Goal: Transaction & Acquisition: Purchase product/service

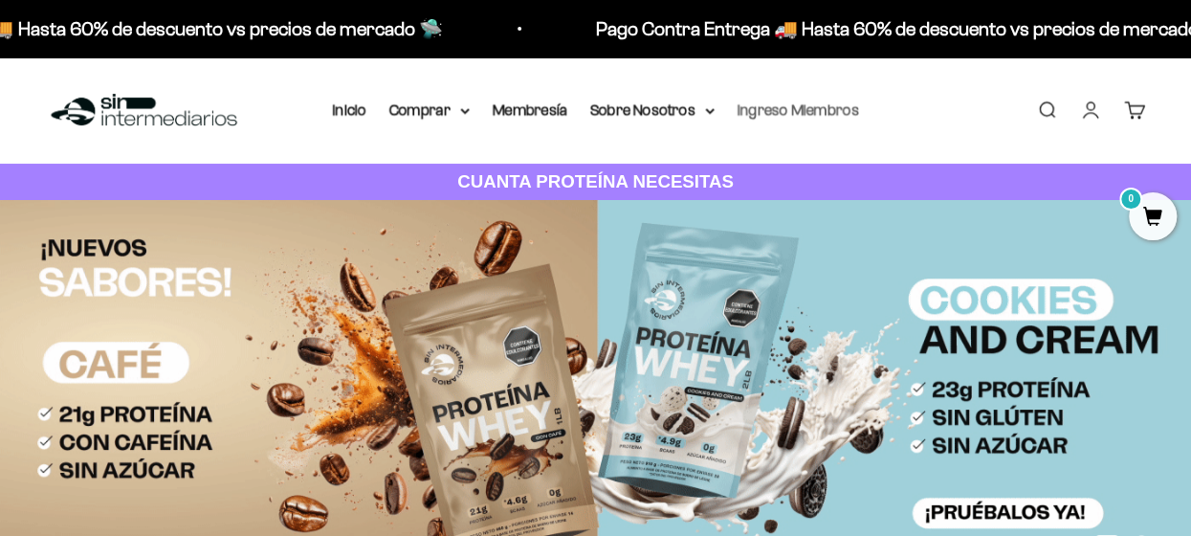
click at [783, 112] on link "Ingreso Miembros" at bounding box center [799, 109] width 122 height 16
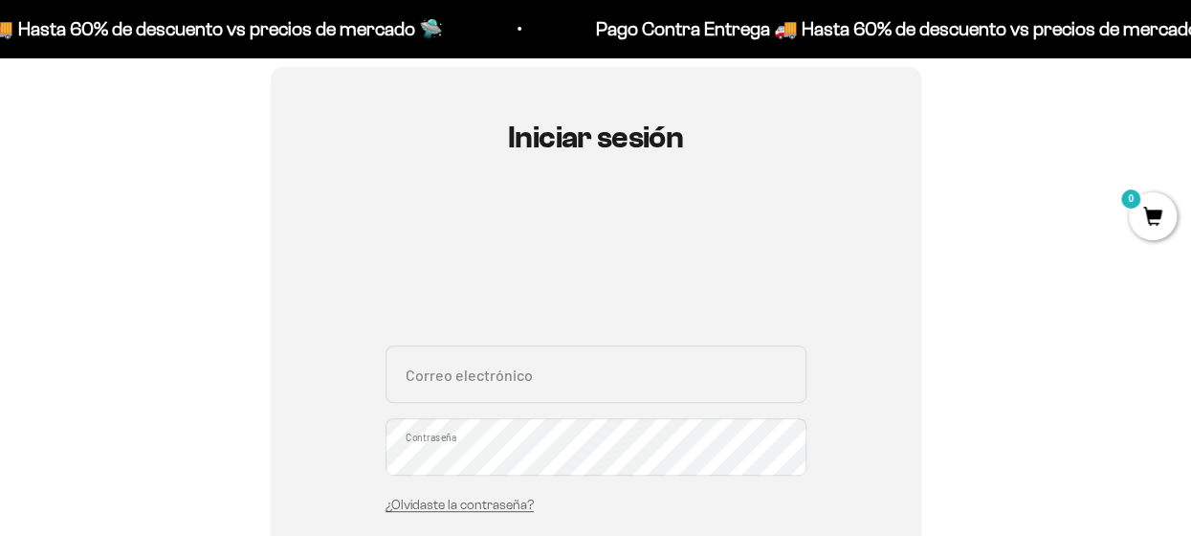
scroll to position [175, 0]
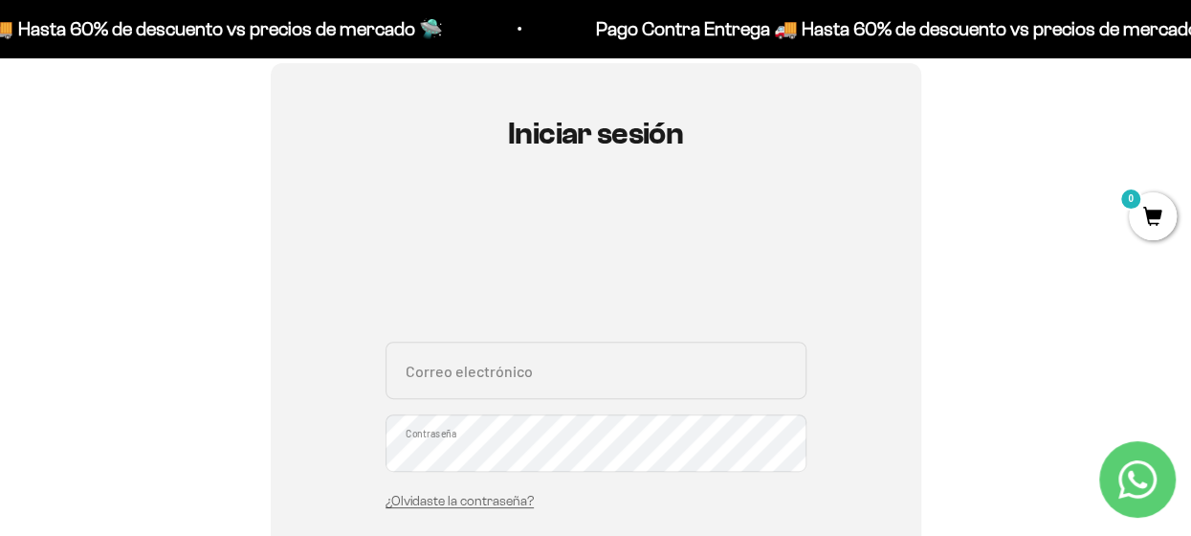
click at [548, 382] on input "Correo electrónico" at bounding box center [596, 370] width 421 height 57
type input "[EMAIL_ADDRESS][DOMAIN_NAME]"
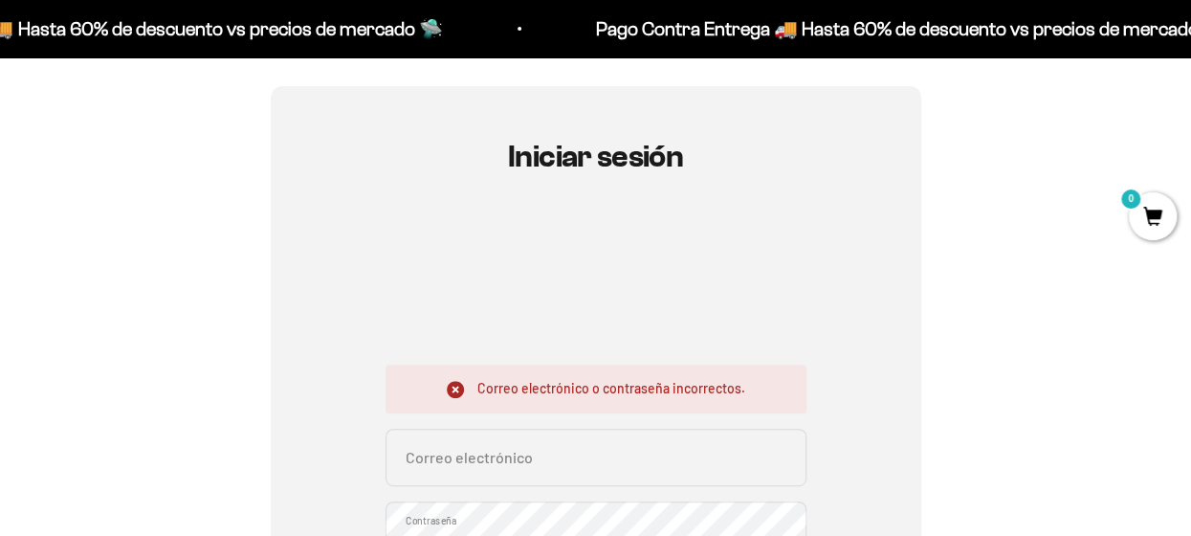
scroll to position [215, 0]
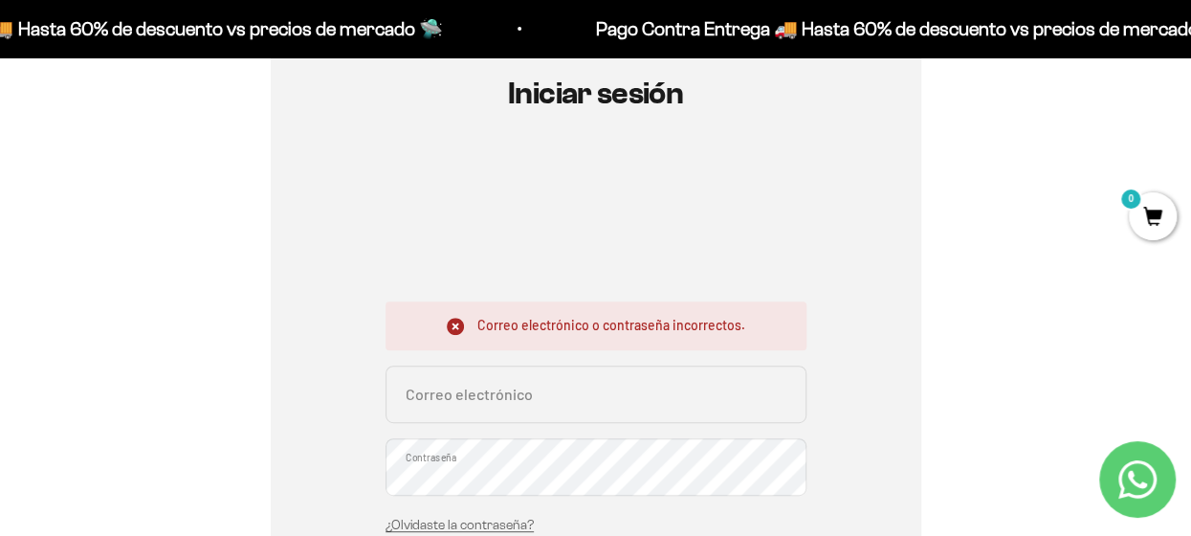
click at [537, 391] on input "Correo electrónico" at bounding box center [596, 394] width 421 height 57
type input "[EMAIL_ADDRESS][DOMAIN_NAME]"
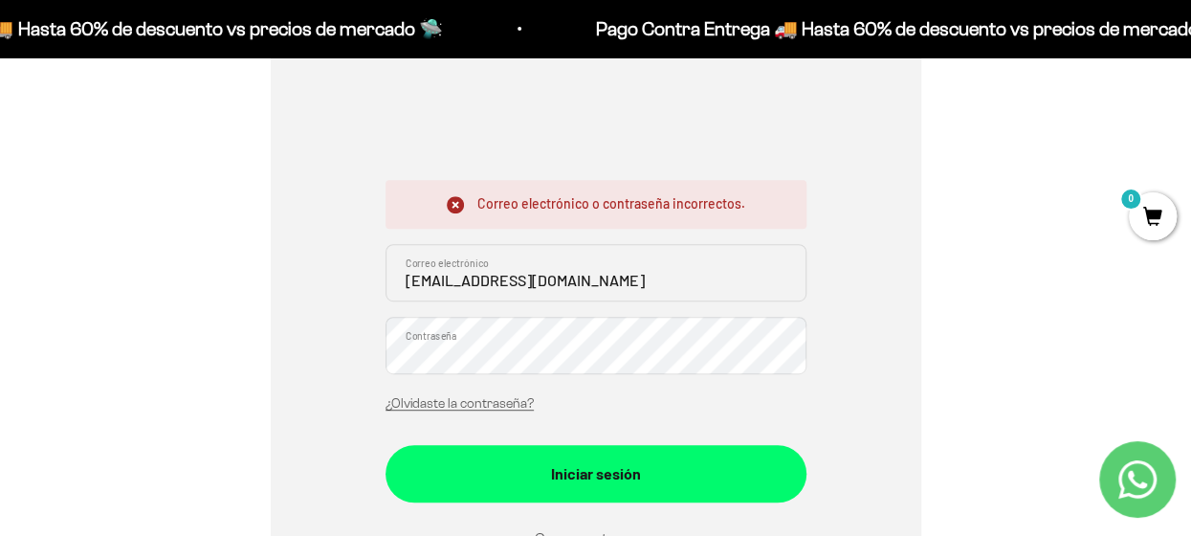
scroll to position [359, 0]
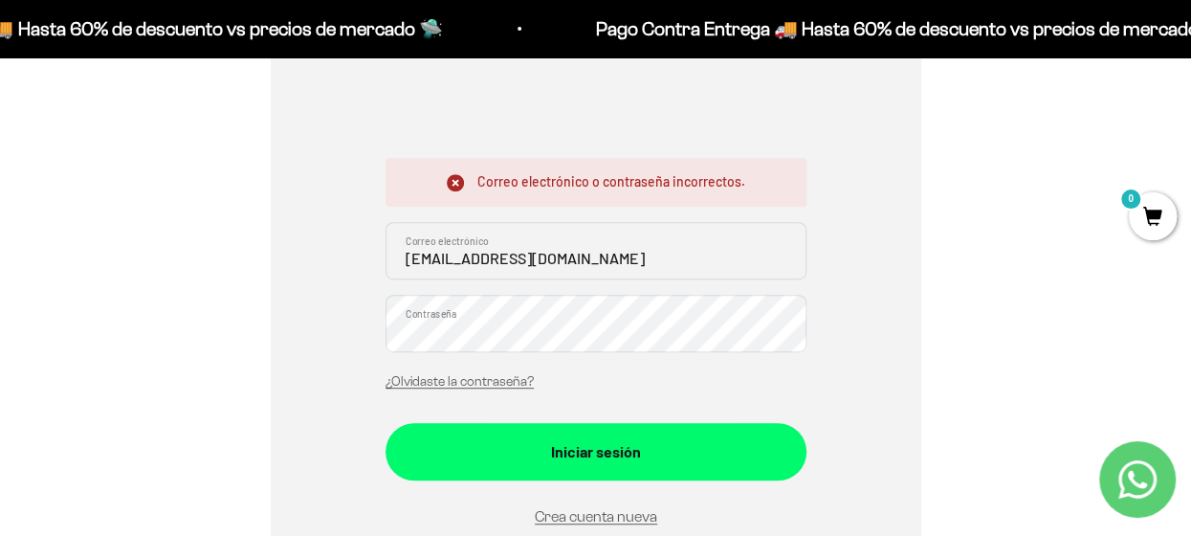
click at [528, 459] on div "Iniciar sesión" at bounding box center [596, 451] width 344 height 25
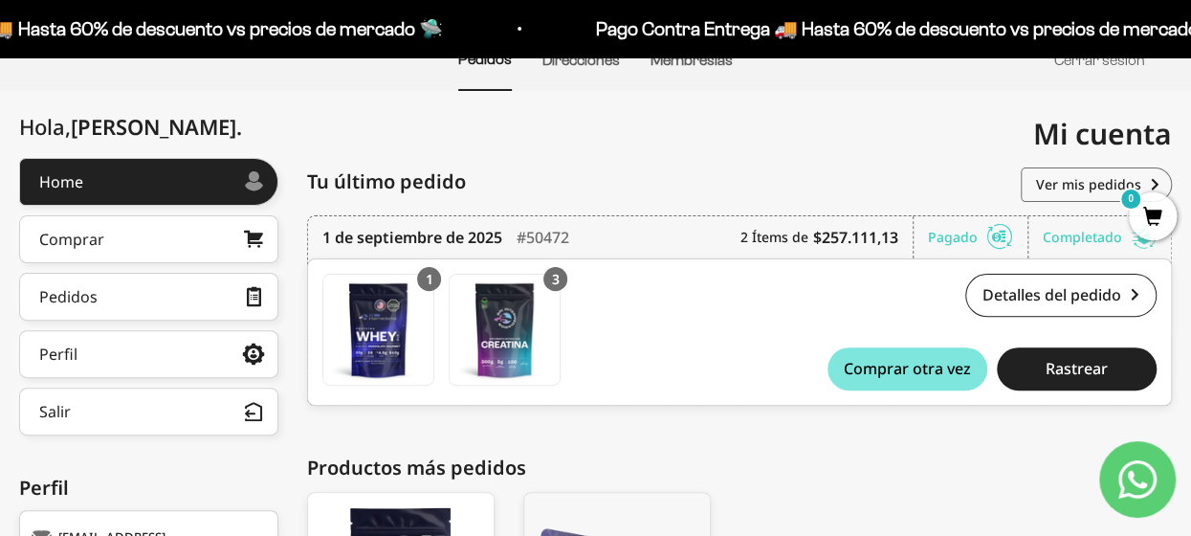
scroll to position [179, 0]
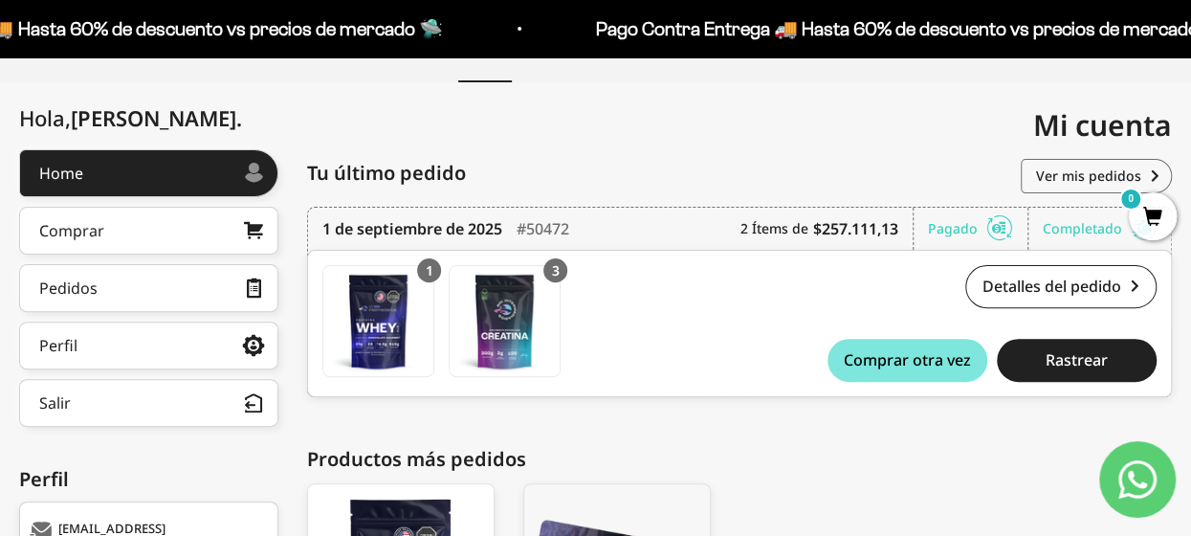
click at [1147, 211] on span "0" at bounding box center [1153, 216] width 48 height 48
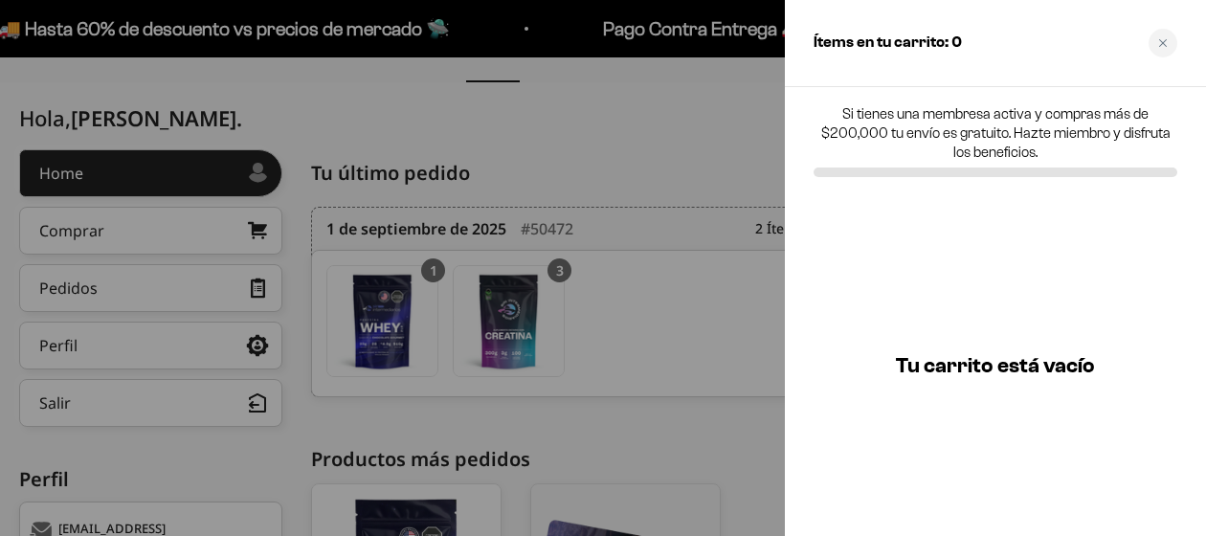
click at [1022, 160] on p "Si tienes una membresa activa y compras más de $200,000 tu envío es gratuito. H…" at bounding box center [995, 132] width 364 height 57
click at [1159, 44] on icon "Close cart" at bounding box center [1163, 43] width 10 height 10
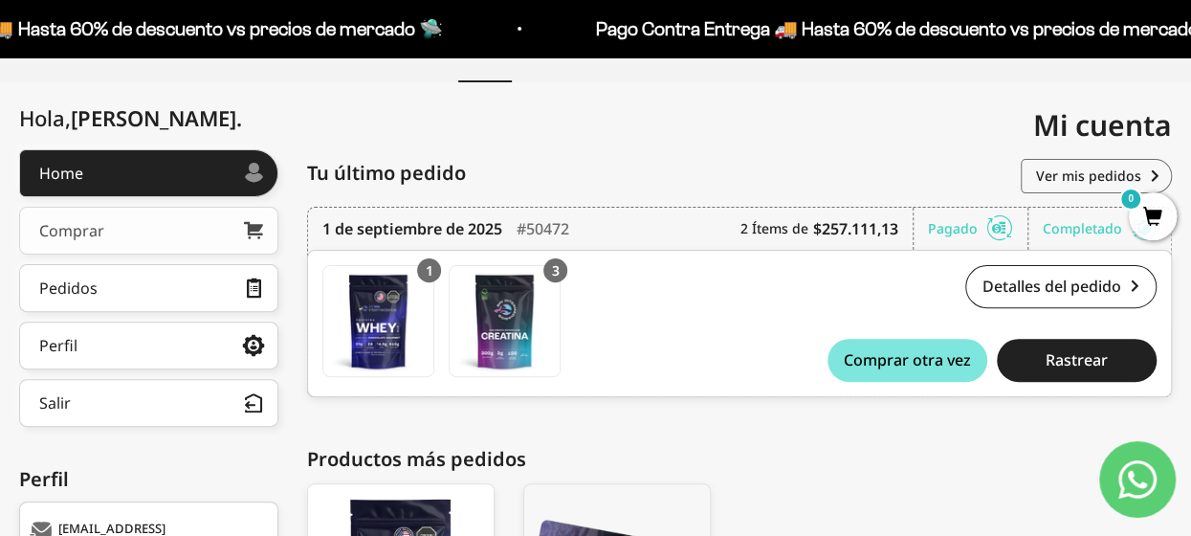
click at [165, 223] on link "Comprar" at bounding box center [148, 231] width 259 height 48
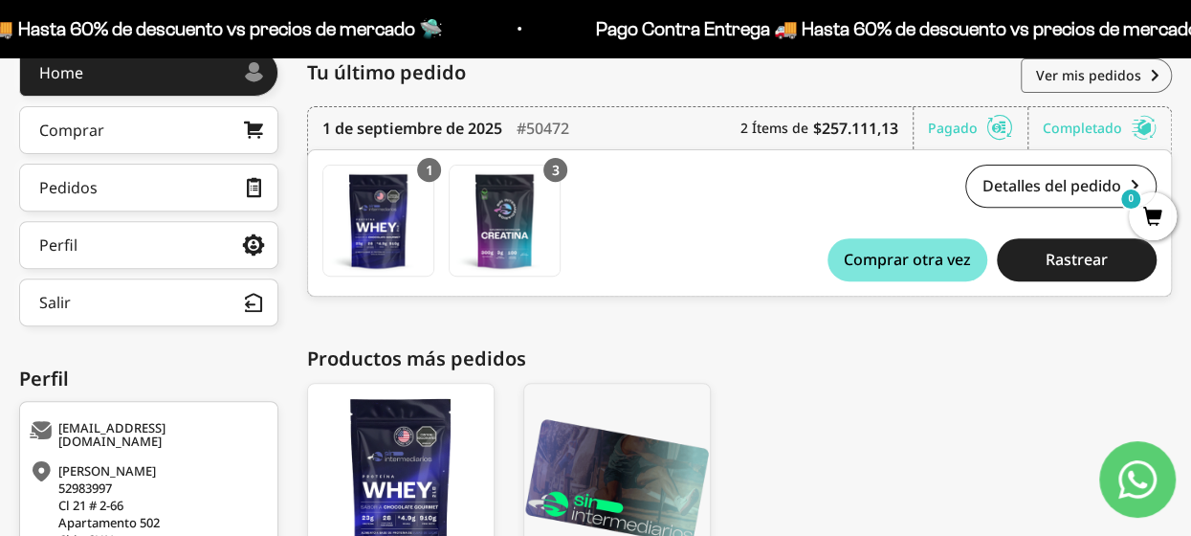
scroll to position [63, 0]
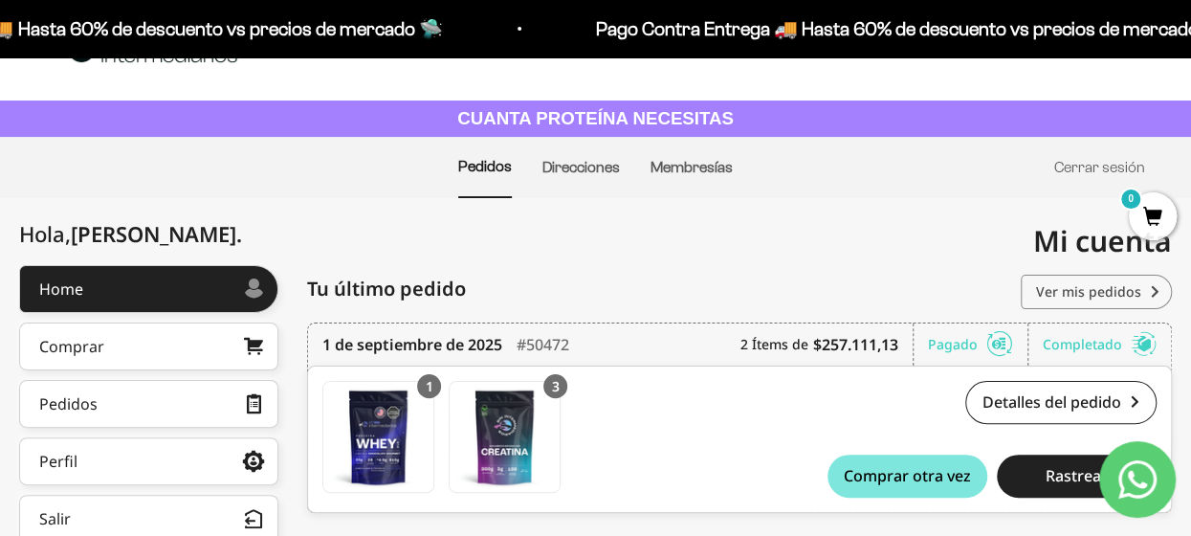
click at [1088, 298] on link "Ver mis pedidos" at bounding box center [1096, 292] width 151 height 34
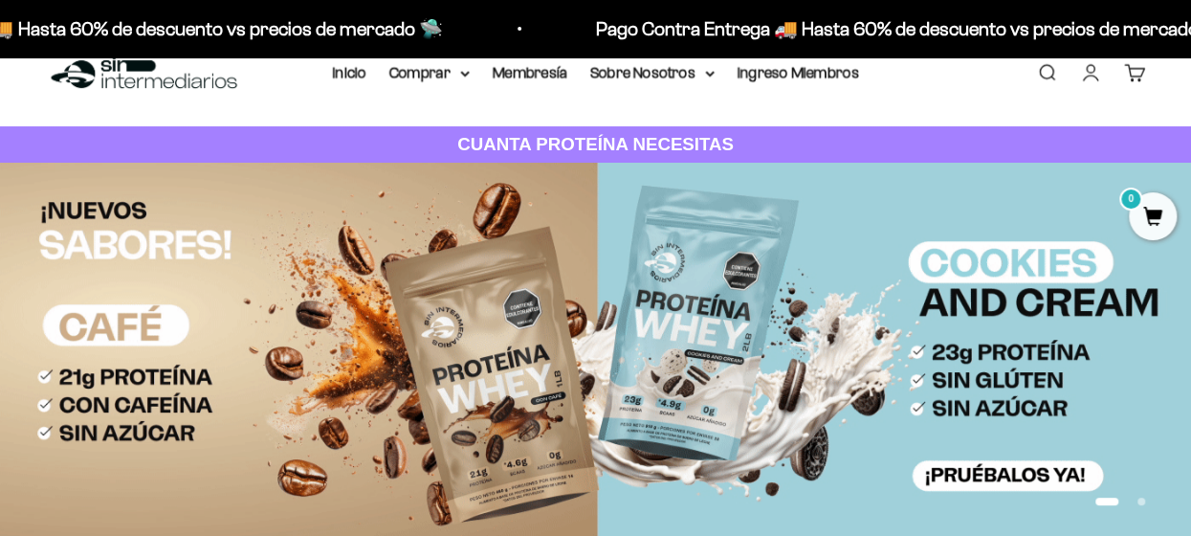
scroll to position [38, 0]
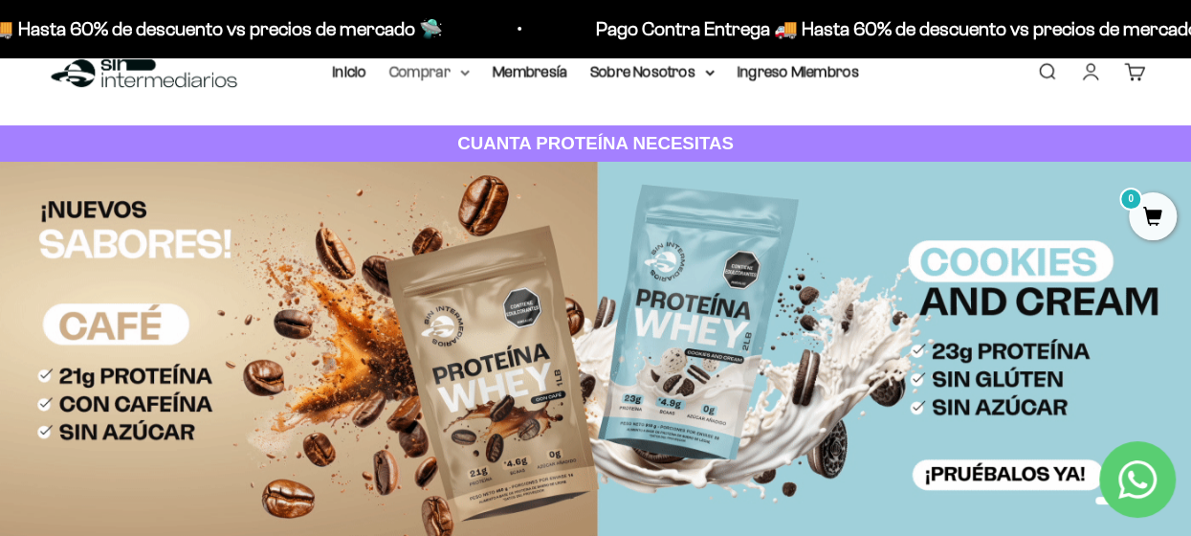
click at [415, 79] on summary "Comprar" at bounding box center [429, 71] width 80 height 25
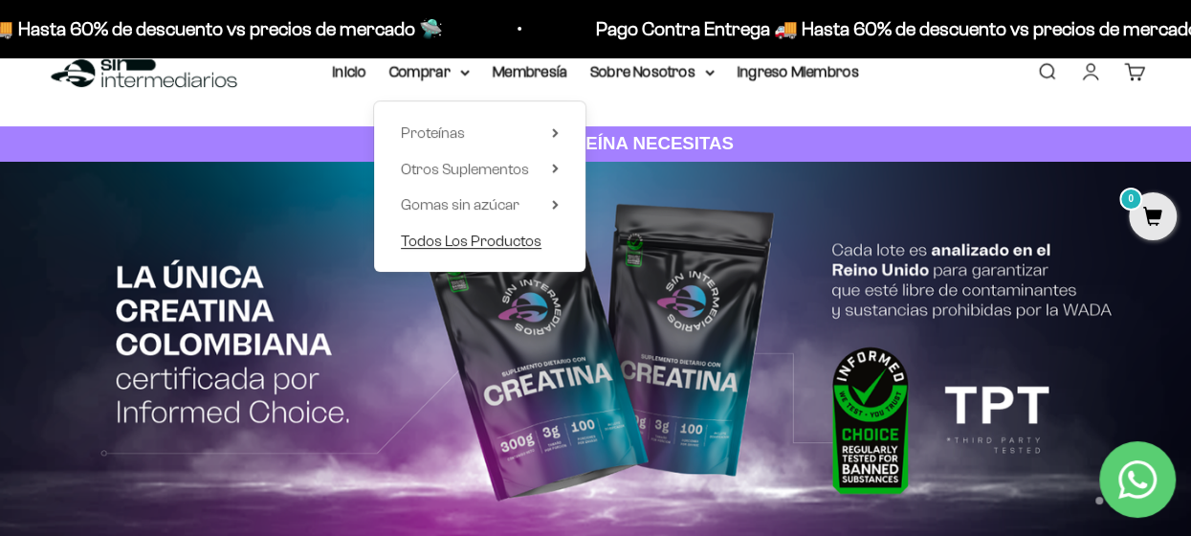
click at [442, 242] on span "Todos Los Productos" at bounding box center [471, 241] width 141 height 16
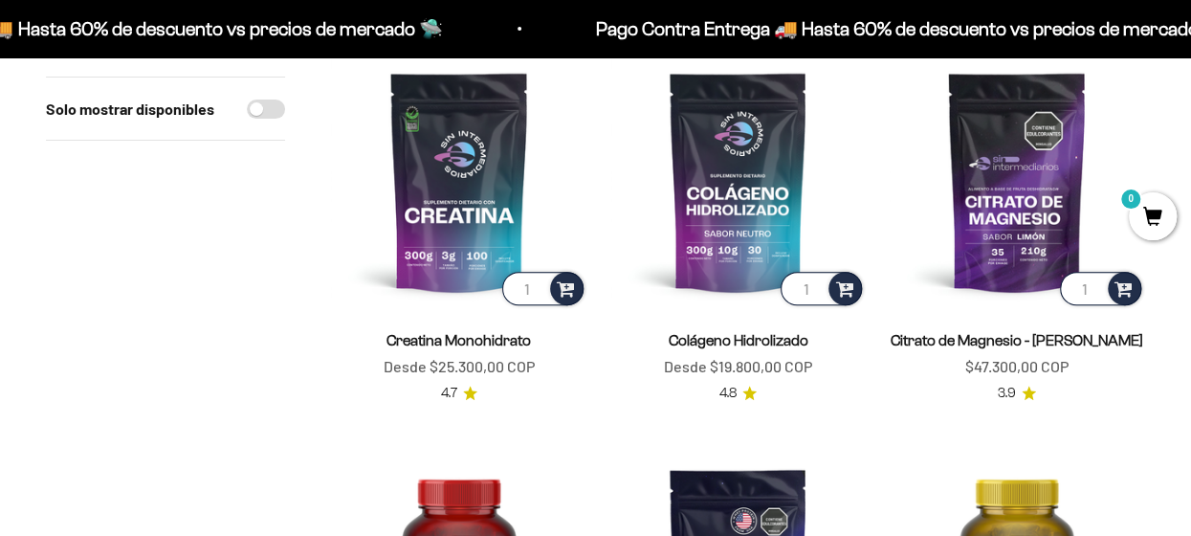
scroll to position [257, 0]
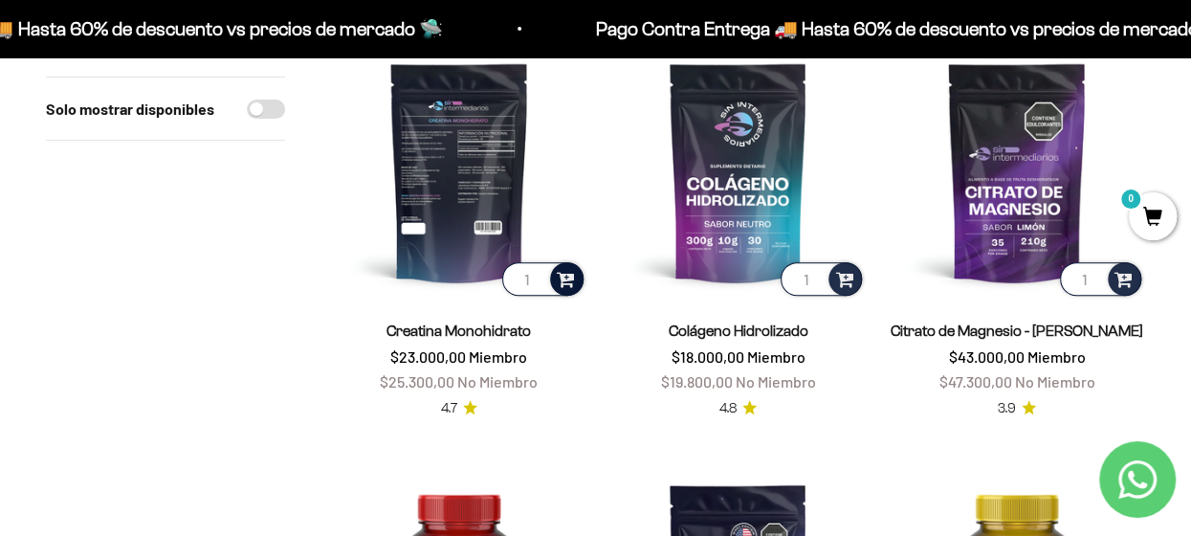
click at [563, 283] on span at bounding box center [566, 278] width 18 height 22
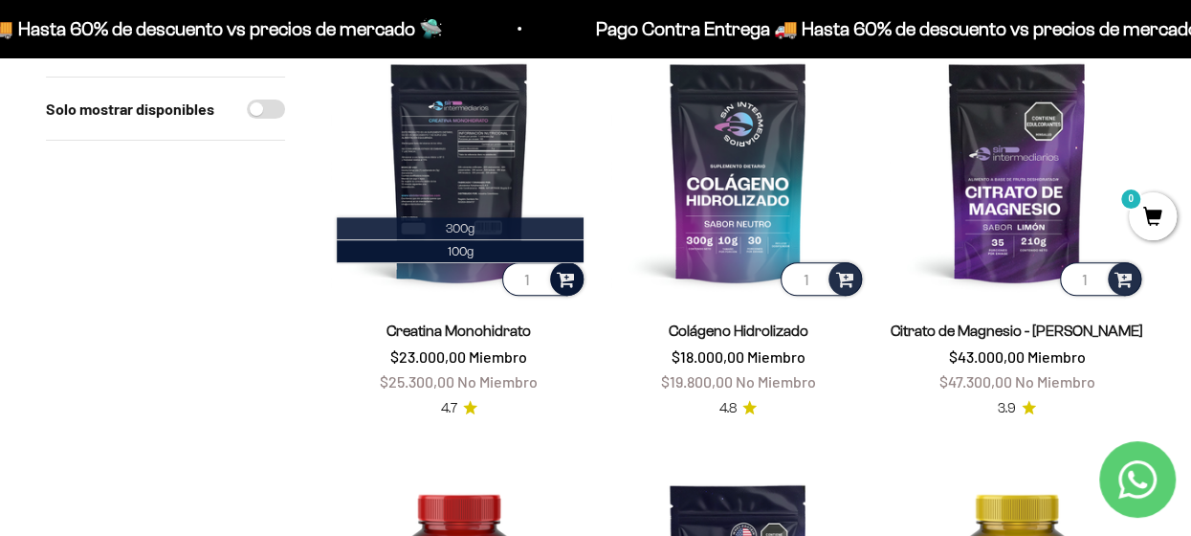
click at [479, 225] on li "300g" at bounding box center [460, 228] width 247 height 23
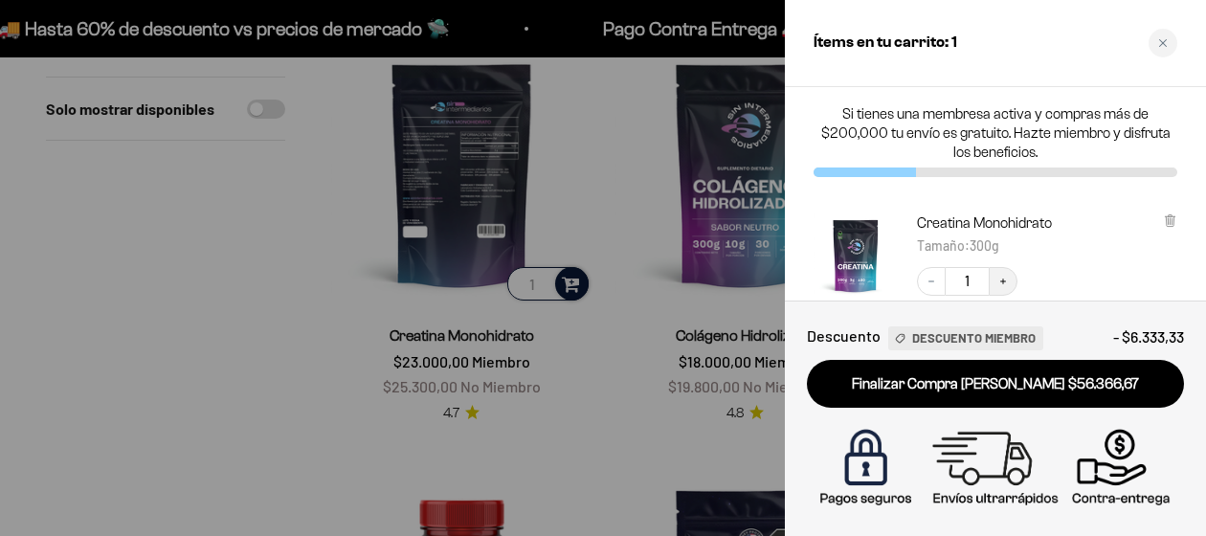
click at [1001, 279] on icon "Increase quantity" at bounding box center [1002, 281] width 11 height 11
click at [598, 219] on div at bounding box center [603, 268] width 1206 height 536
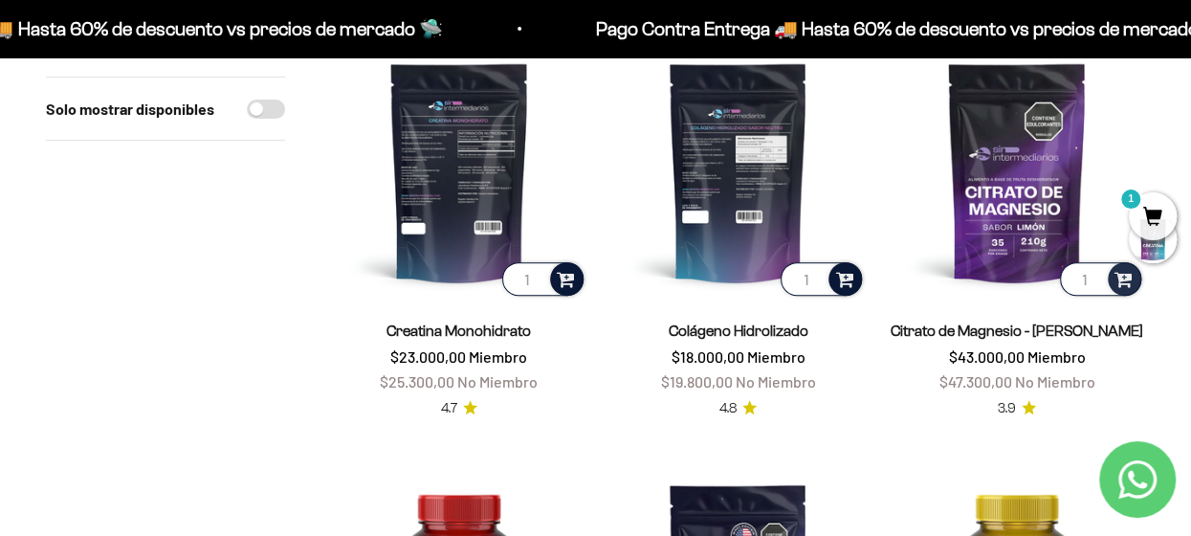
click at [843, 283] on span at bounding box center [844, 278] width 18 height 22
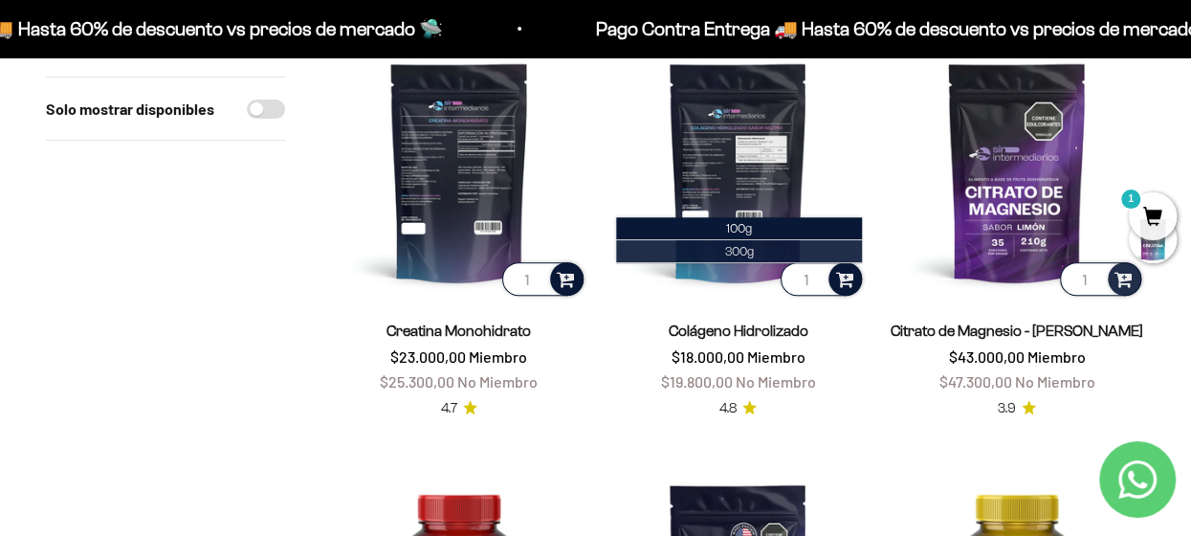
click at [771, 253] on li "300g" at bounding box center [739, 251] width 247 height 23
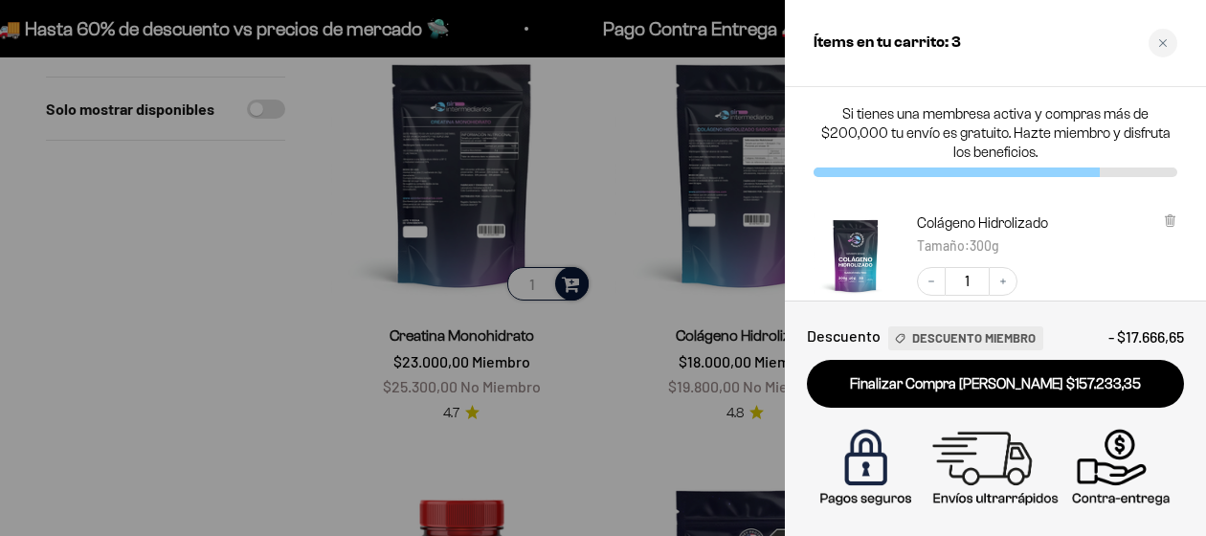
click at [675, 286] on div at bounding box center [603, 268] width 1206 height 536
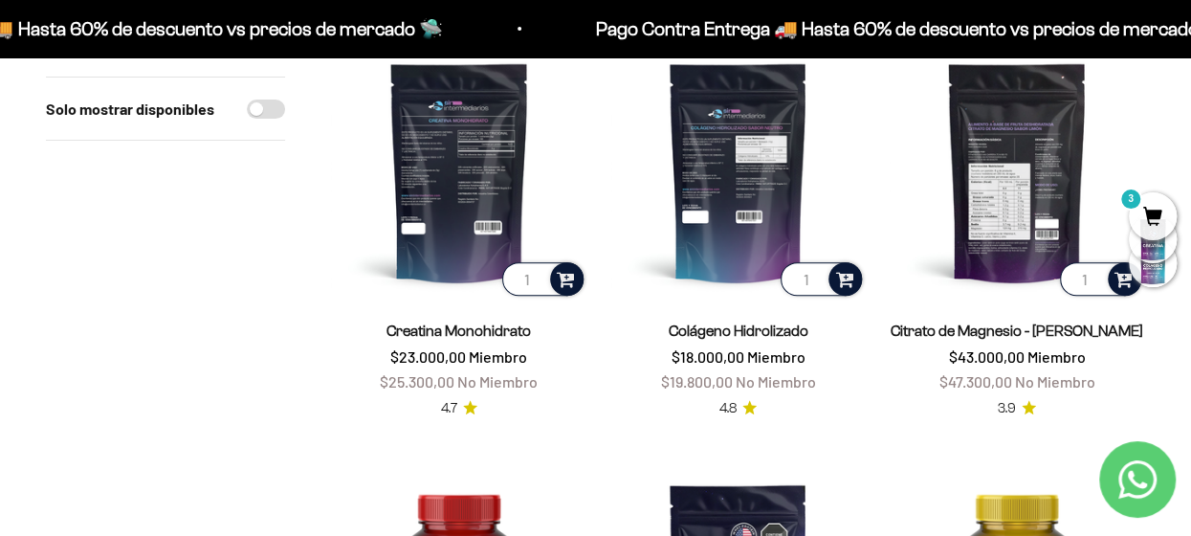
click at [1124, 286] on span at bounding box center [1124, 278] width 18 height 22
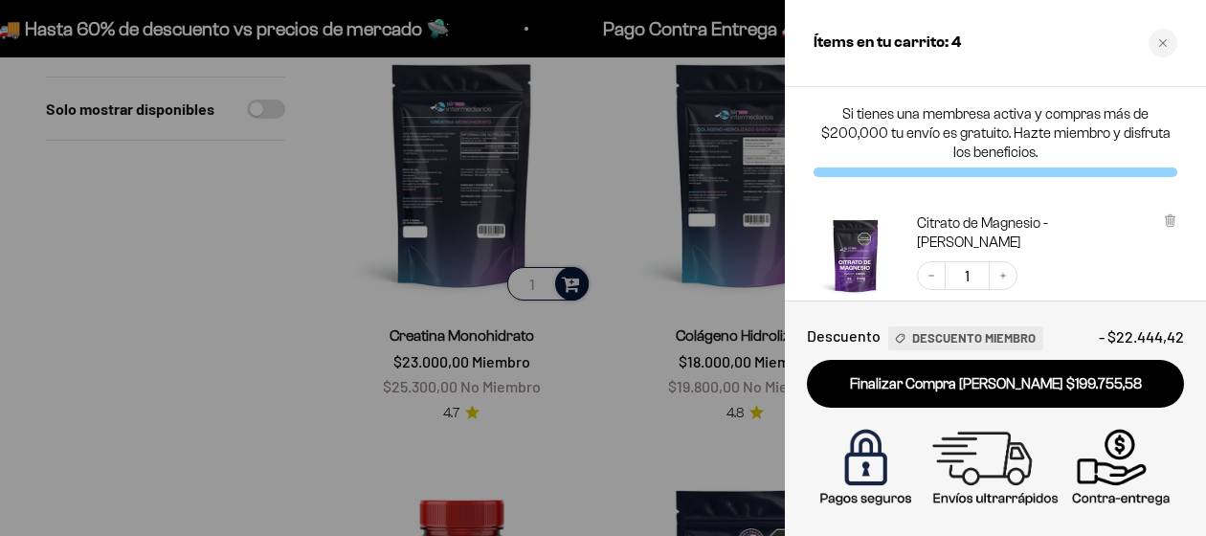
click at [737, 315] on div at bounding box center [603, 268] width 1206 height 536
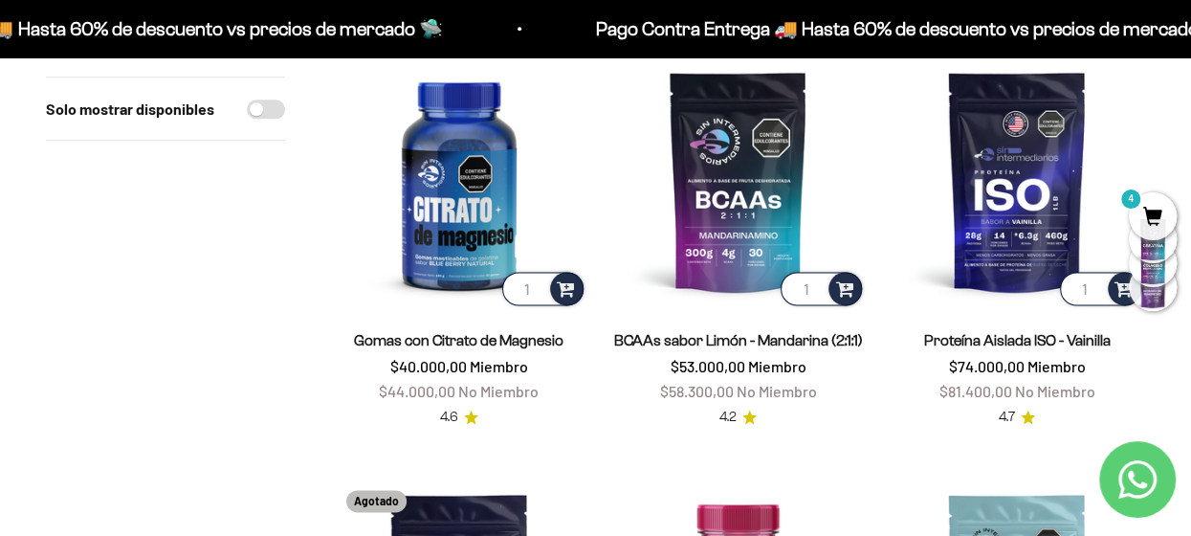
scroll to position [1113, 0]
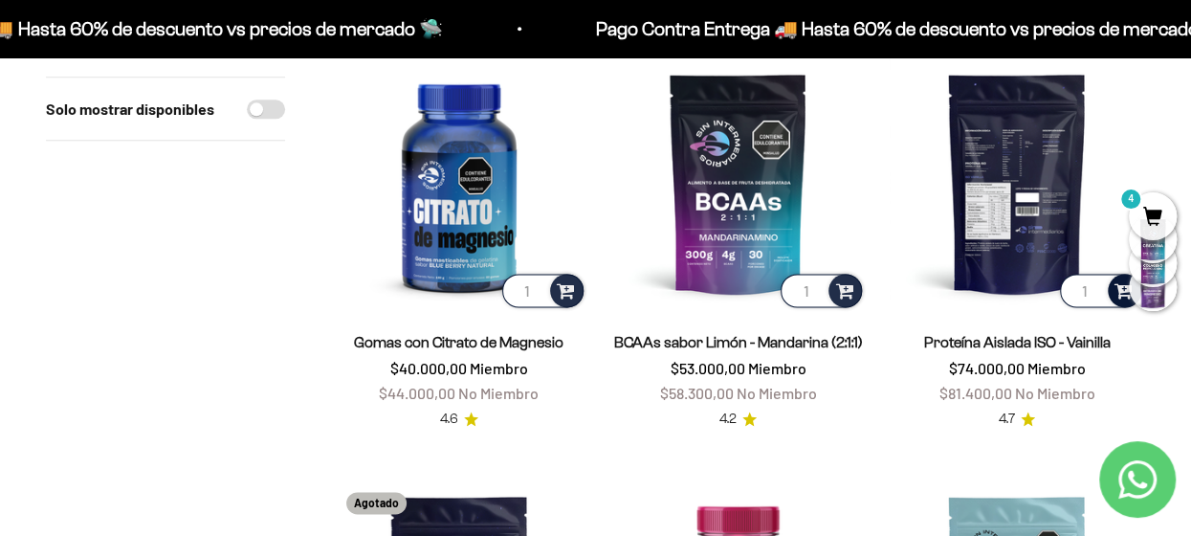
click at [1114, 296] on div at bounding box center [1124, 290] width 33 height 33
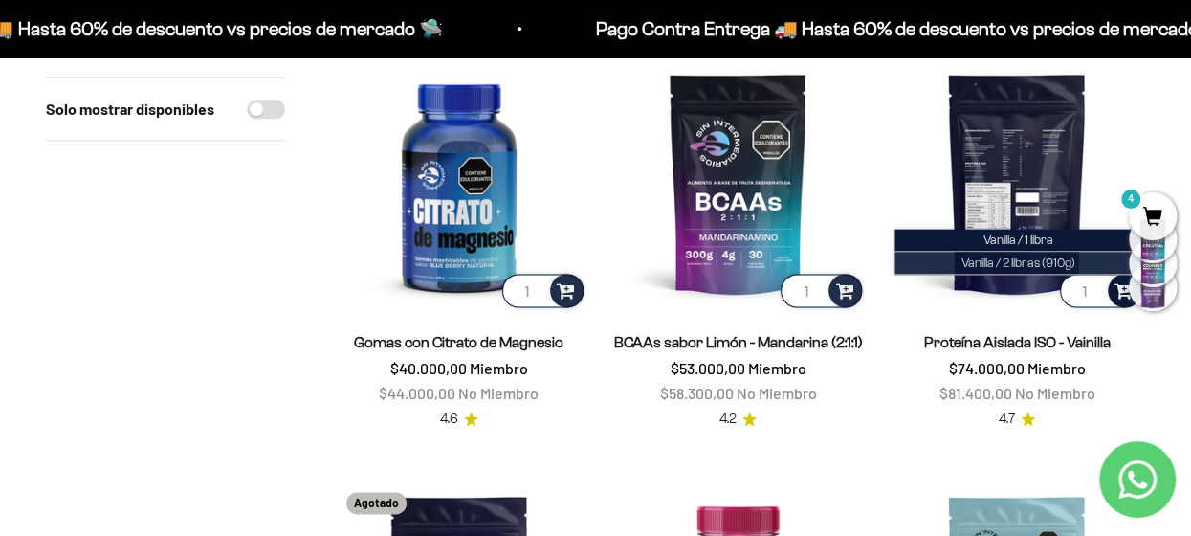
click at [1037, 263] on span "Vanilla / 2 libras (910g)" at bounding box center [1019, 262] width 114 height 14
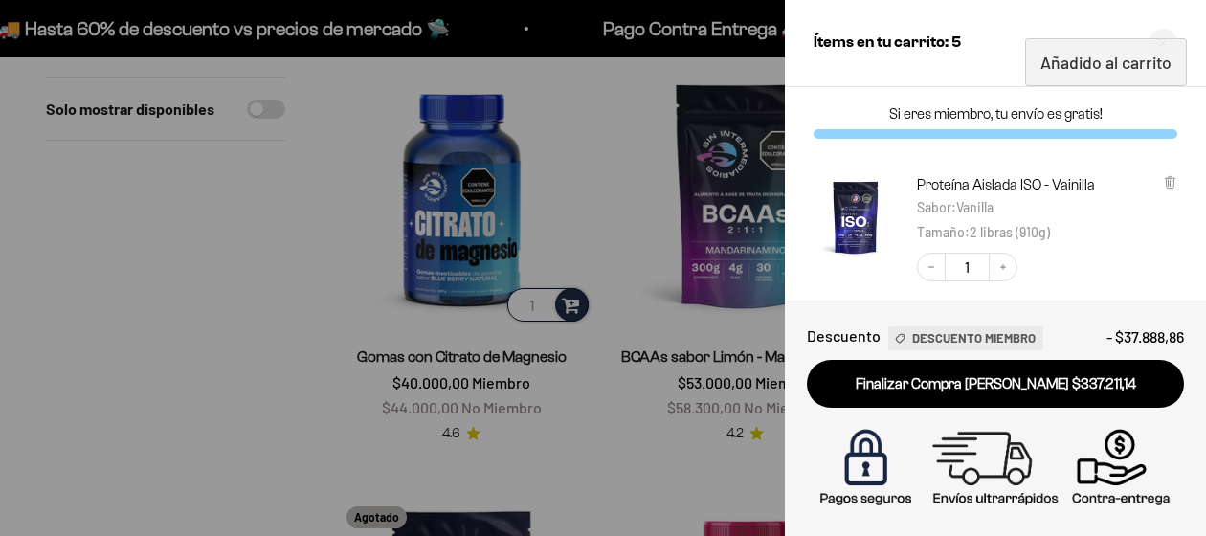
click at [694, 294] on div at bounding box center [603, 268] width 1206 height 536
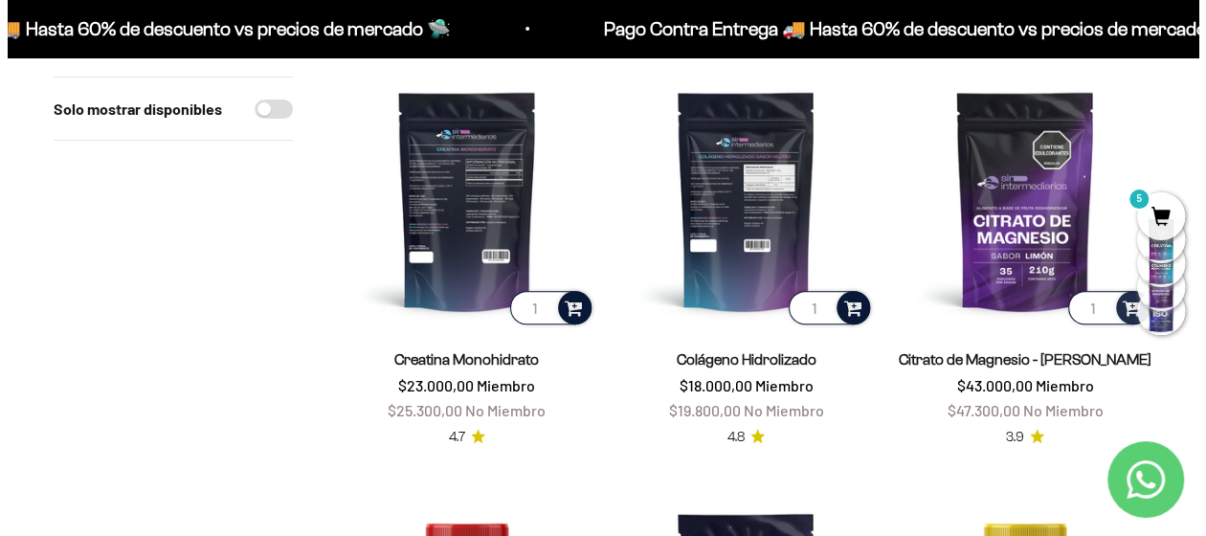
scroll to position [315, 0]
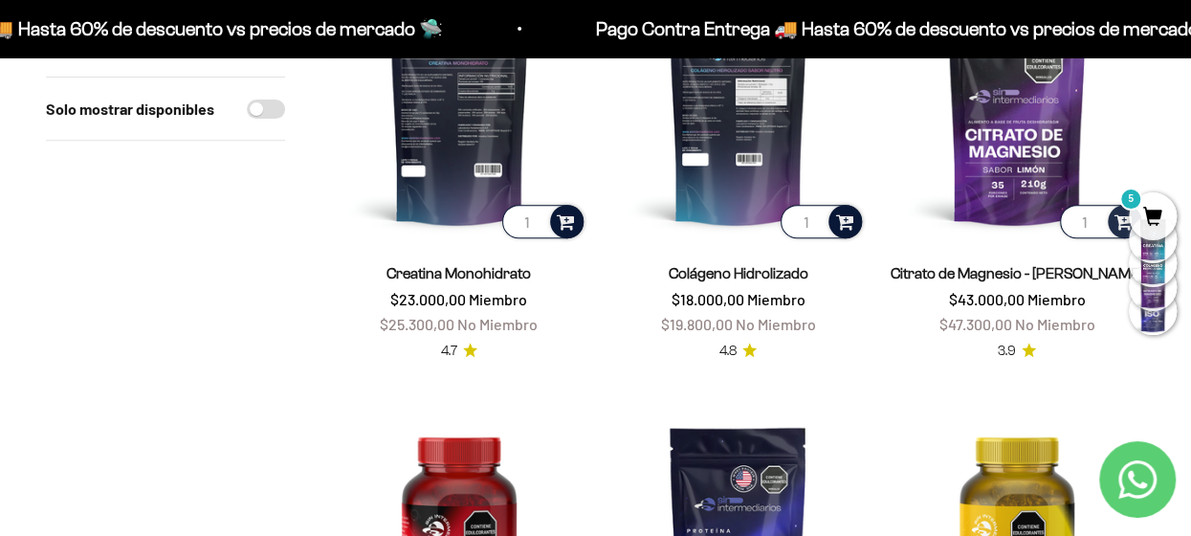
click at [1148, 222] on span "5" at bounding box center [1153, 216] width 48 height 48
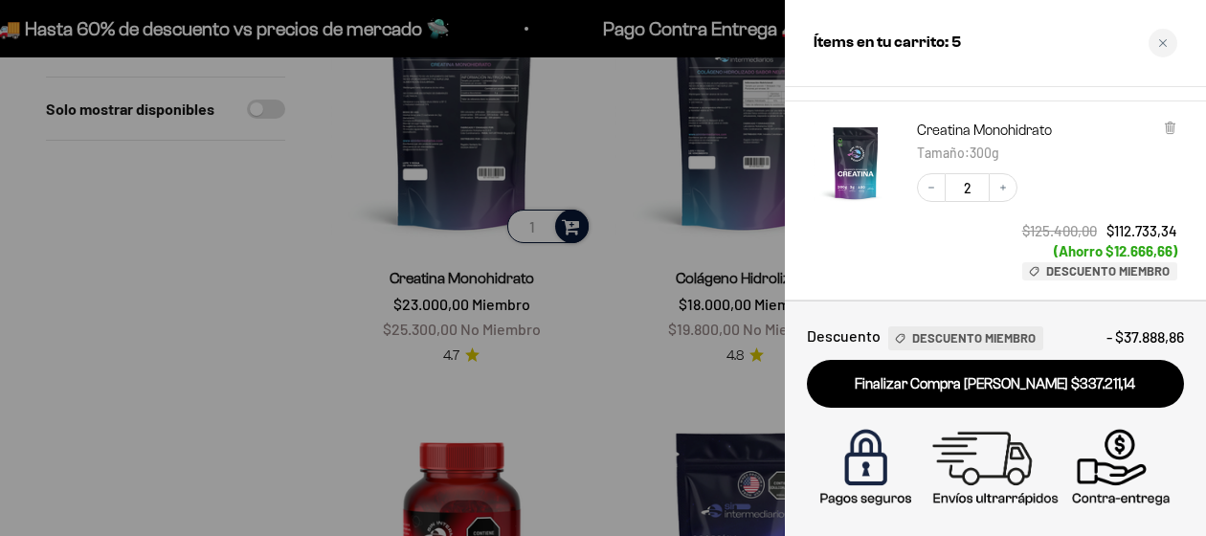
scroll to position [675, 0]
click at [1003, 180] on icon "Increase quantity" at bounding box center [1002, 185] width 11 height 11
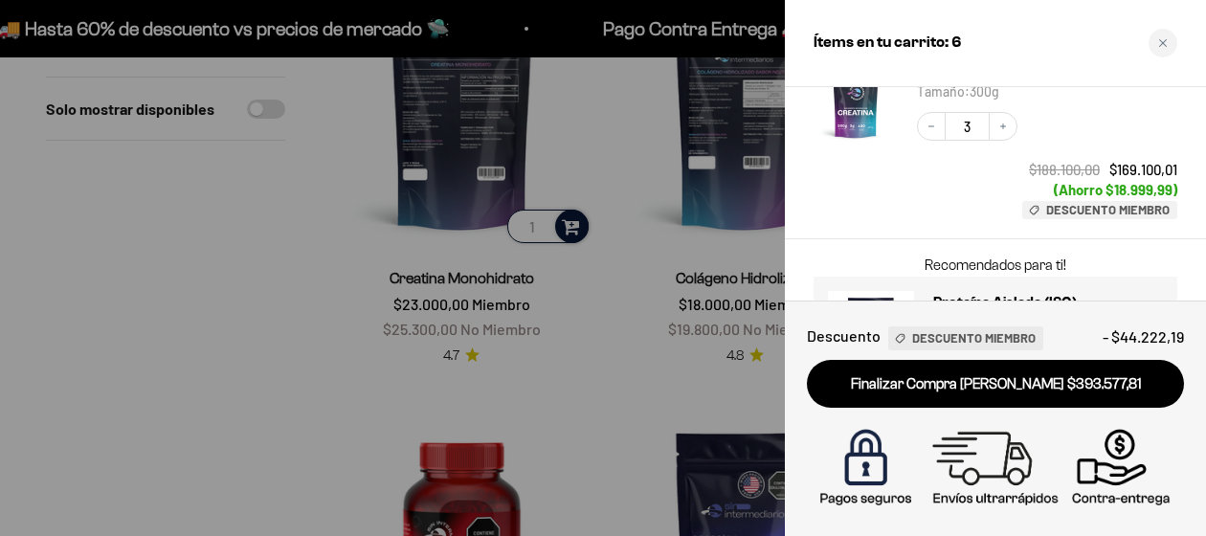
scroll to position [818, 0]
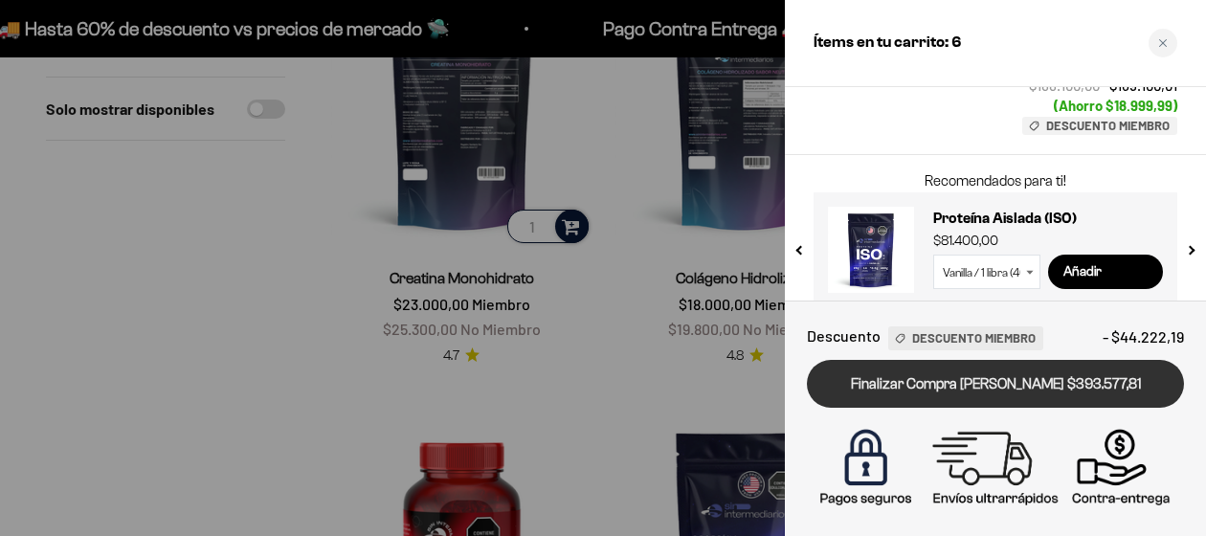
click at [998, 384] on link "Finalizar Compra Segura $393.577,81" at bounding box center [995, 384] width 377 height 49
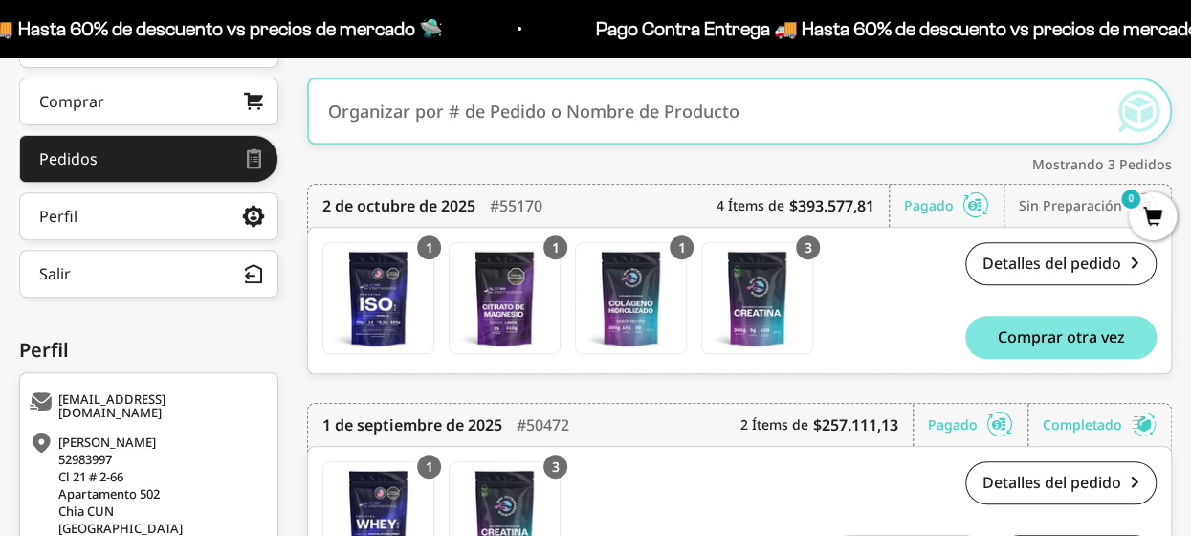
scroll to position [316, 0]
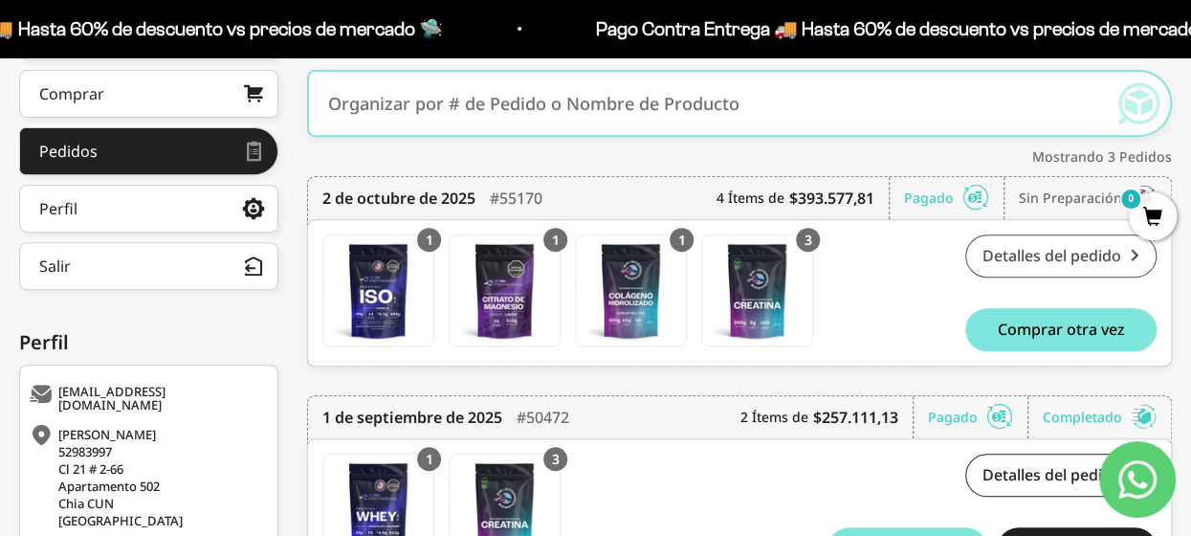
click at [1012, 255] on link "Detalles del pedido" at bounding box center [1060, 255] width 191 height 43
